Goal: Navigation & Orientation: Find specific page/section

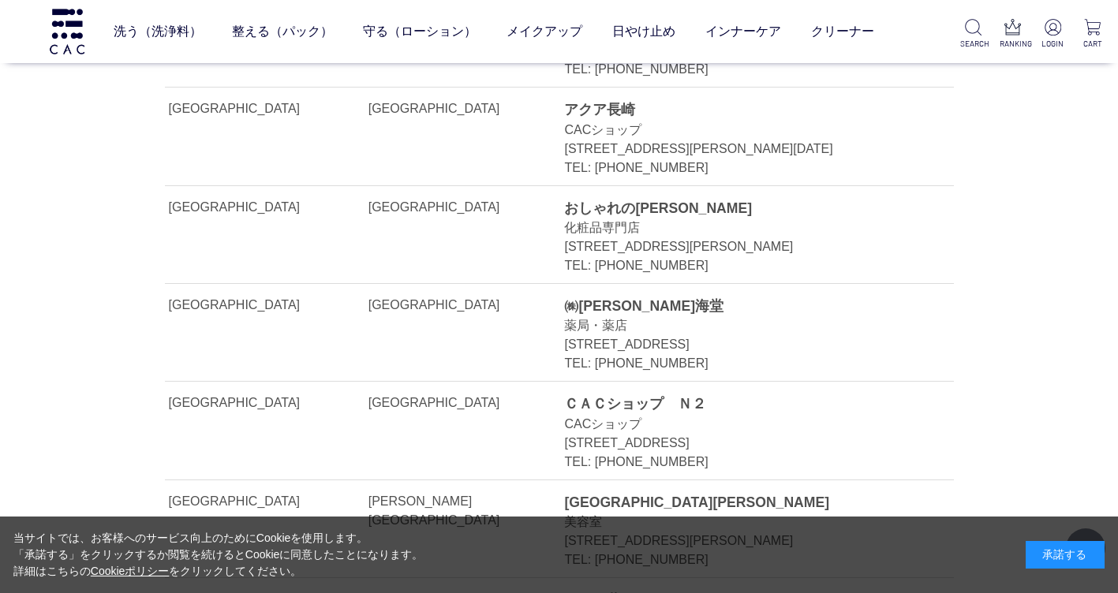
scroll to position [31724, 0]
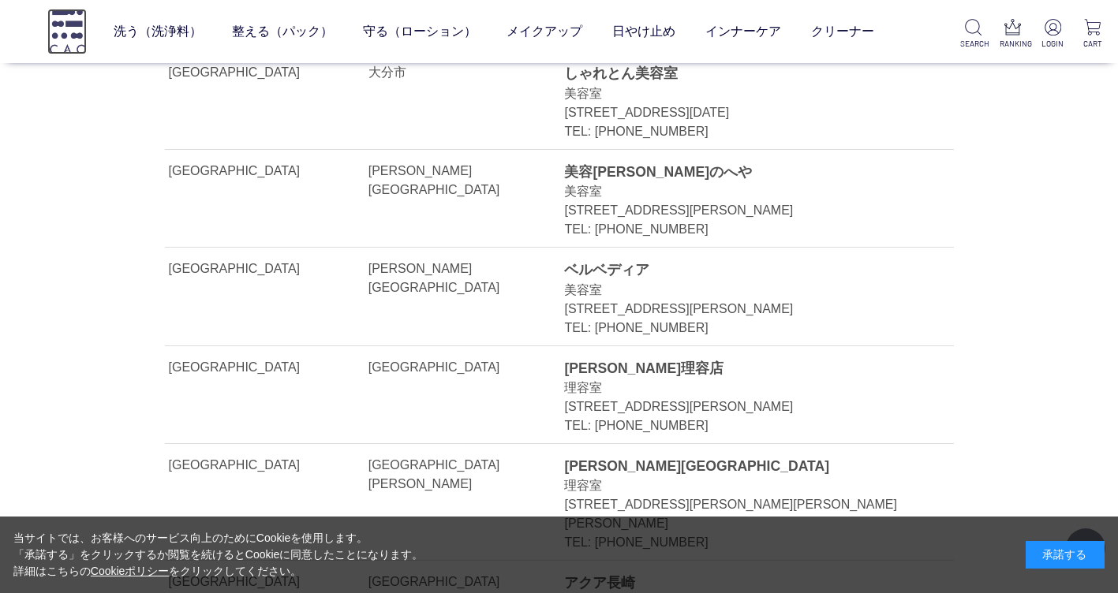
click at [49, 39] on img at bounding box center [66, 31] width 39 height 45
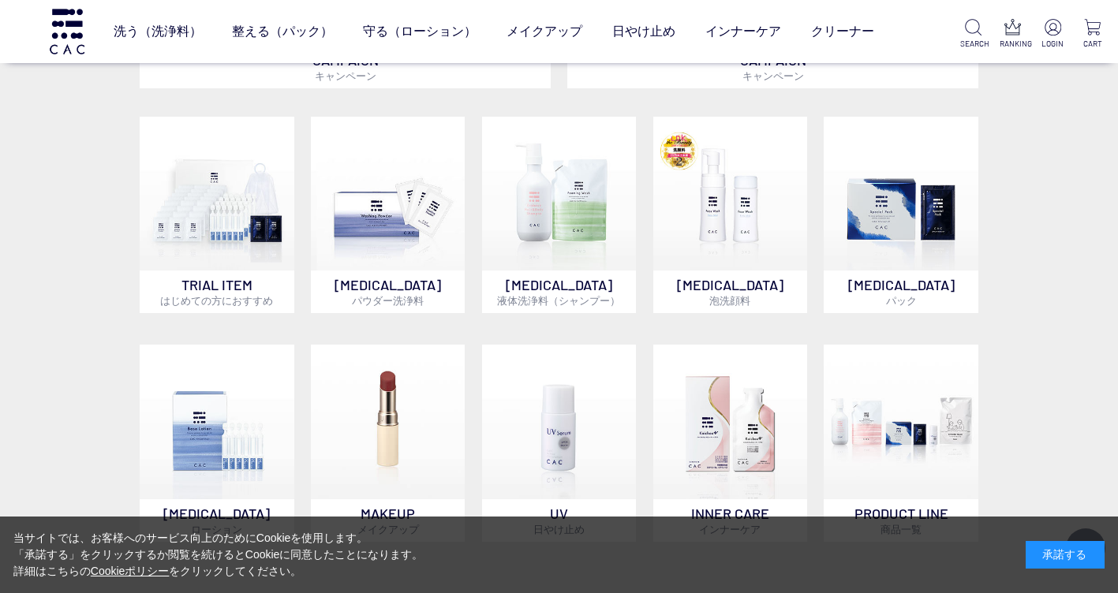
scroll to position [1263, 0]
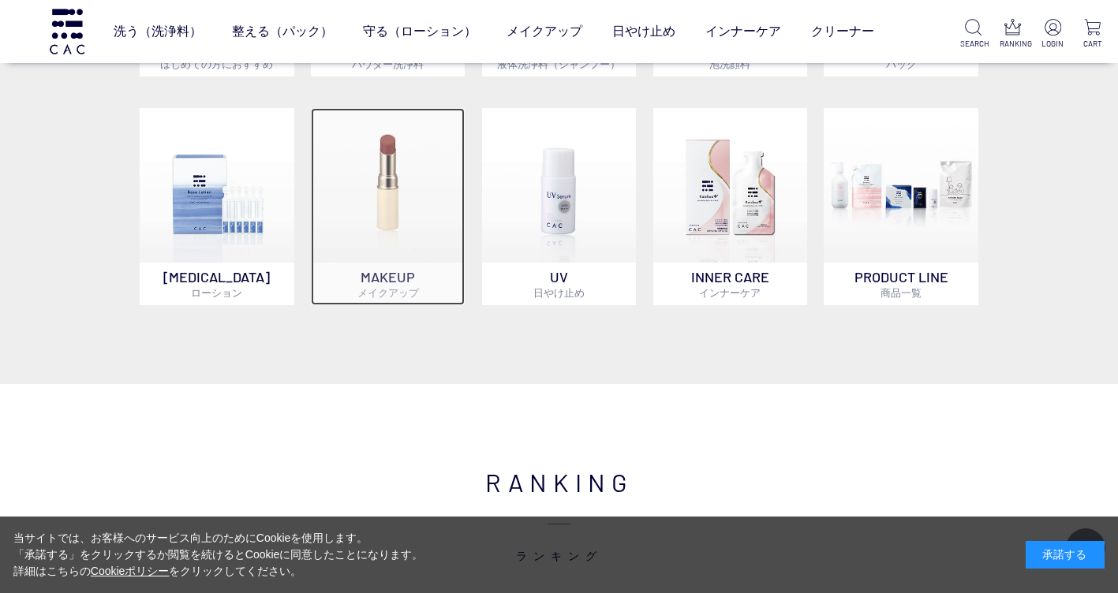
click at [385, 278] on p "MAKEUP メイクアップ" at bounding box center [388, 284] width 155 height 43
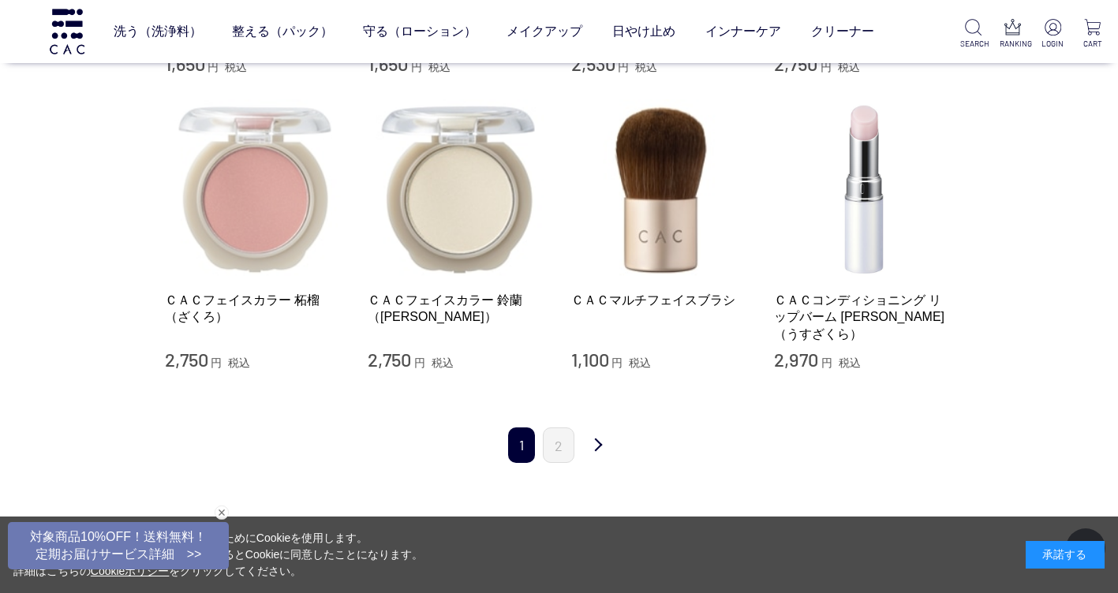
scroll to position [2052, 0]
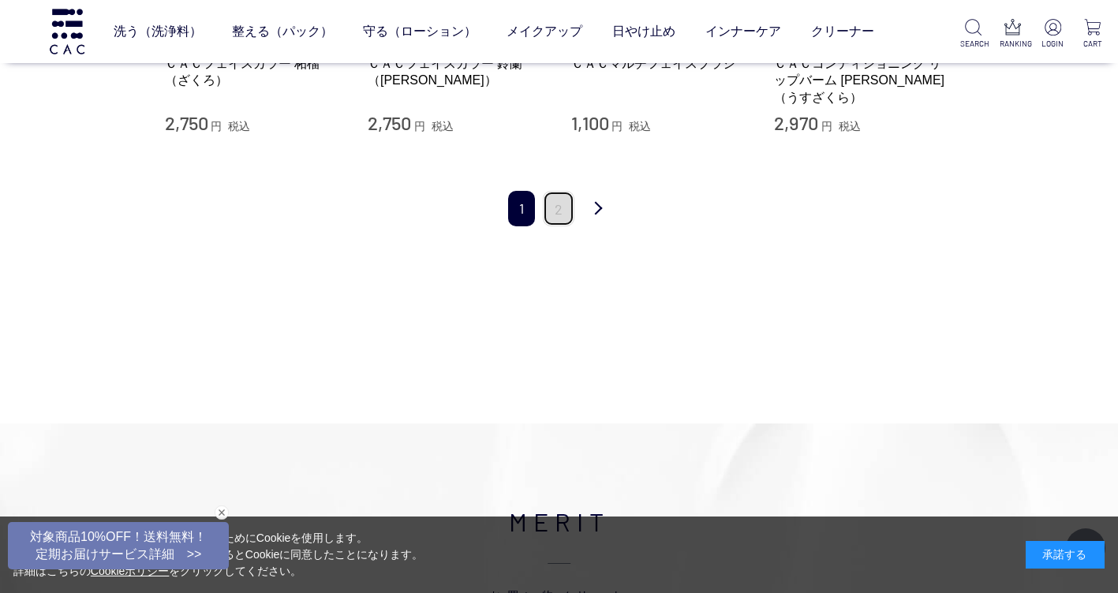
click at [552, 192] on link "2" at bounding box center [559, 209] width 32 height 36
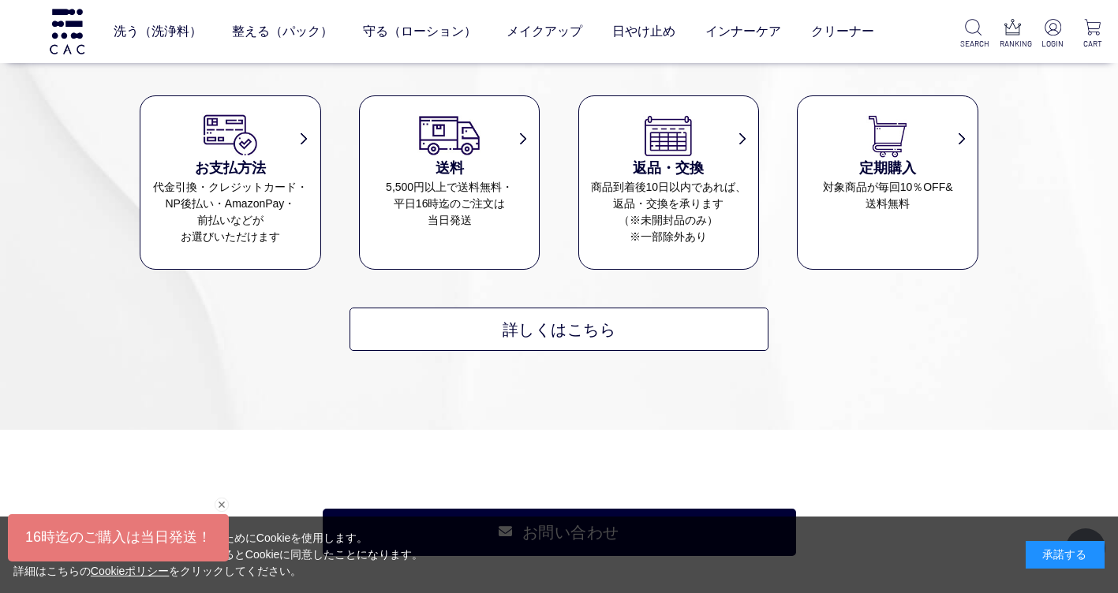
scroll to position [1105, 0]
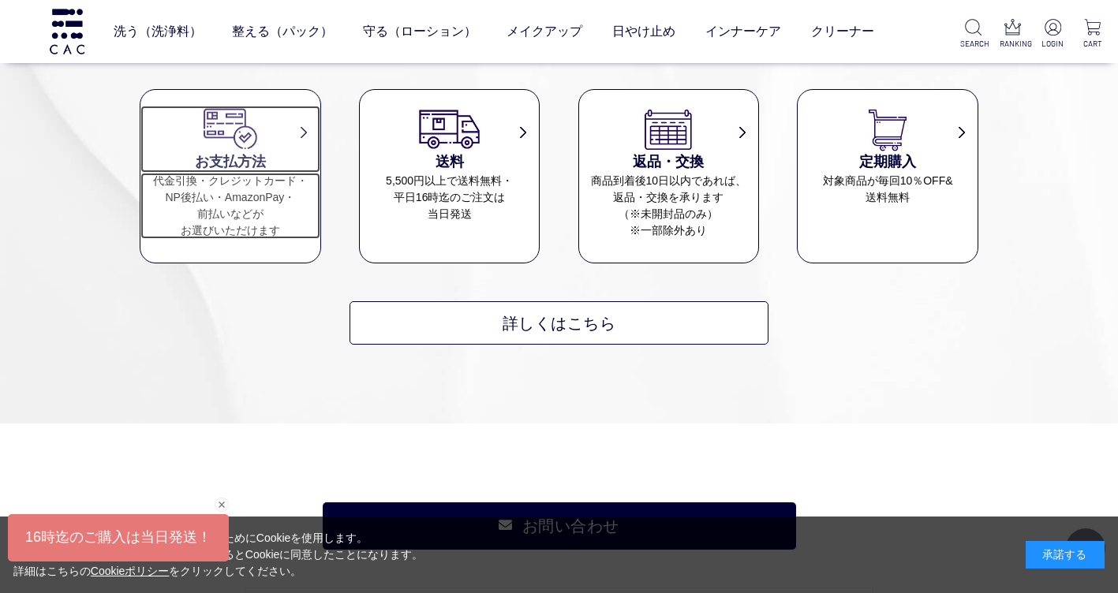
click at [306, 136] on dt "お支払方法" at bounding box center [230, 139] width 180 height 67
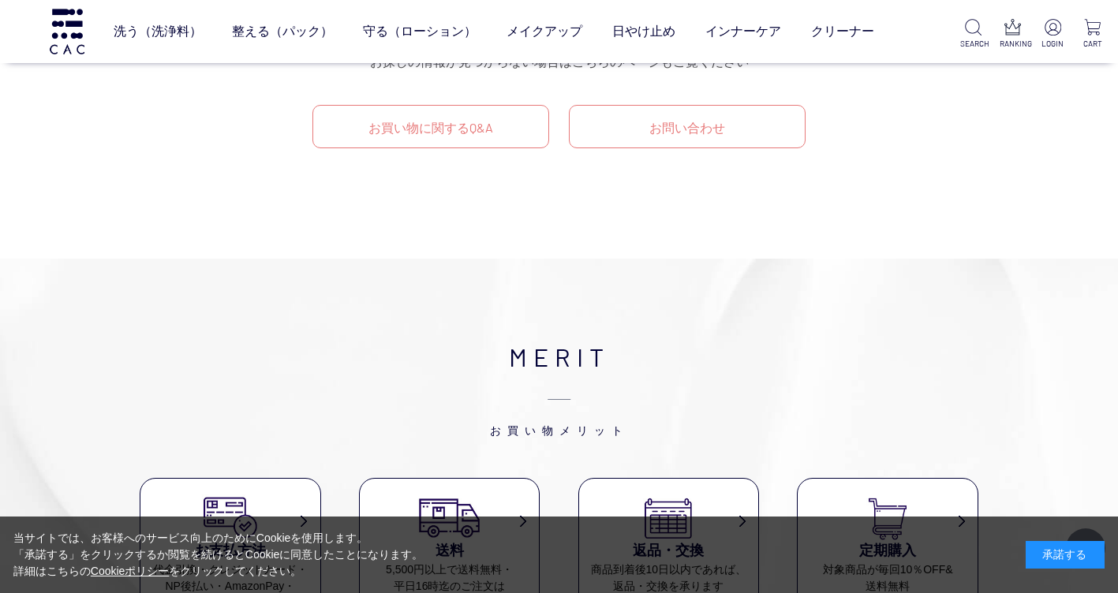
scroll to position [2683, 0]
